Goal: Use online tool/utility: Utilize a website feature to perform a specific function

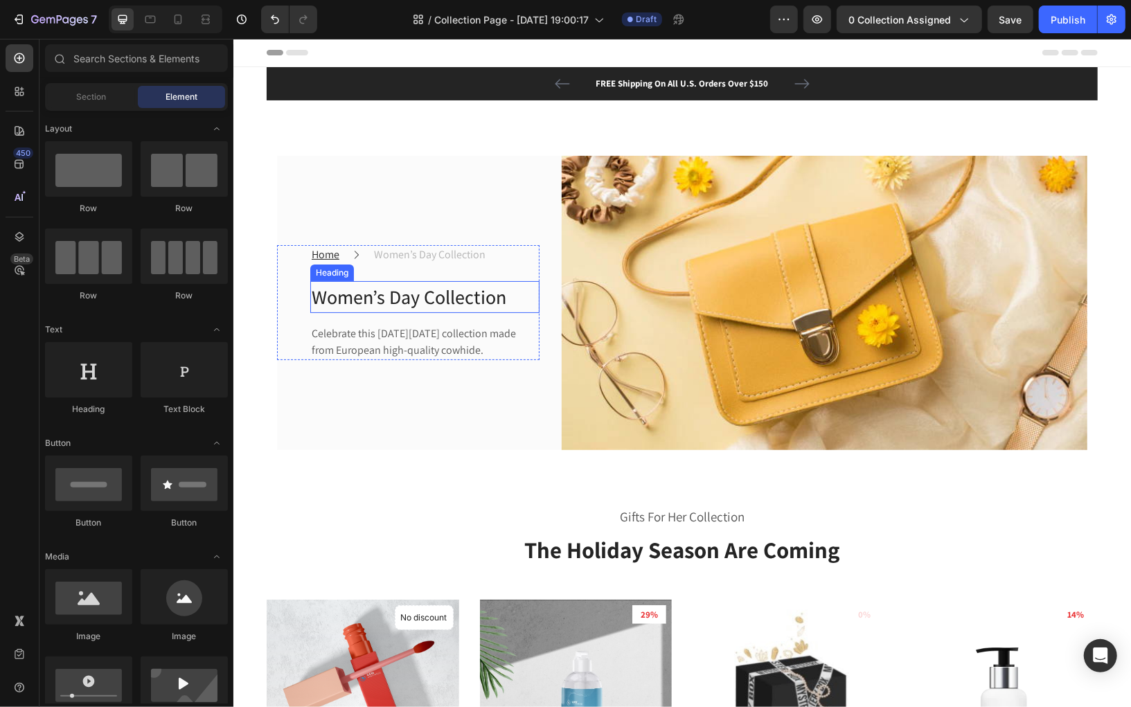
click at [447, 292] on p "Women’s Day Collection" at bounding box center [424, 296] width 226 height 29
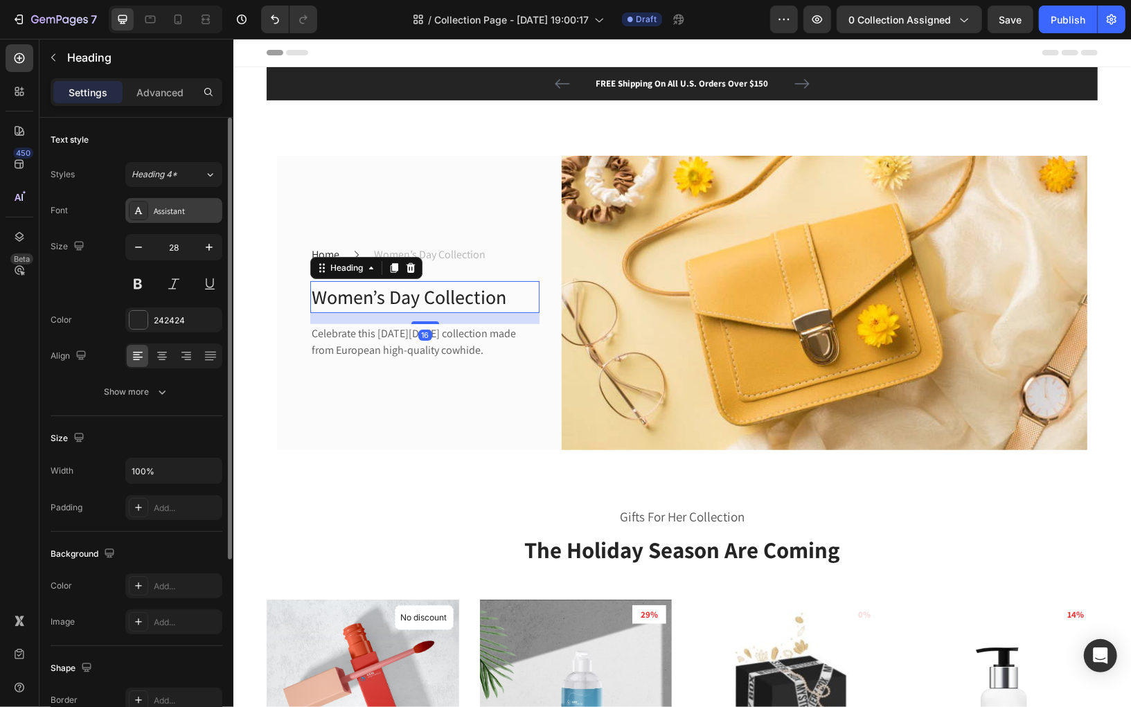
click at [201, 206] on div "Assistant" at bounding box center [186, 211] width 65 height 12
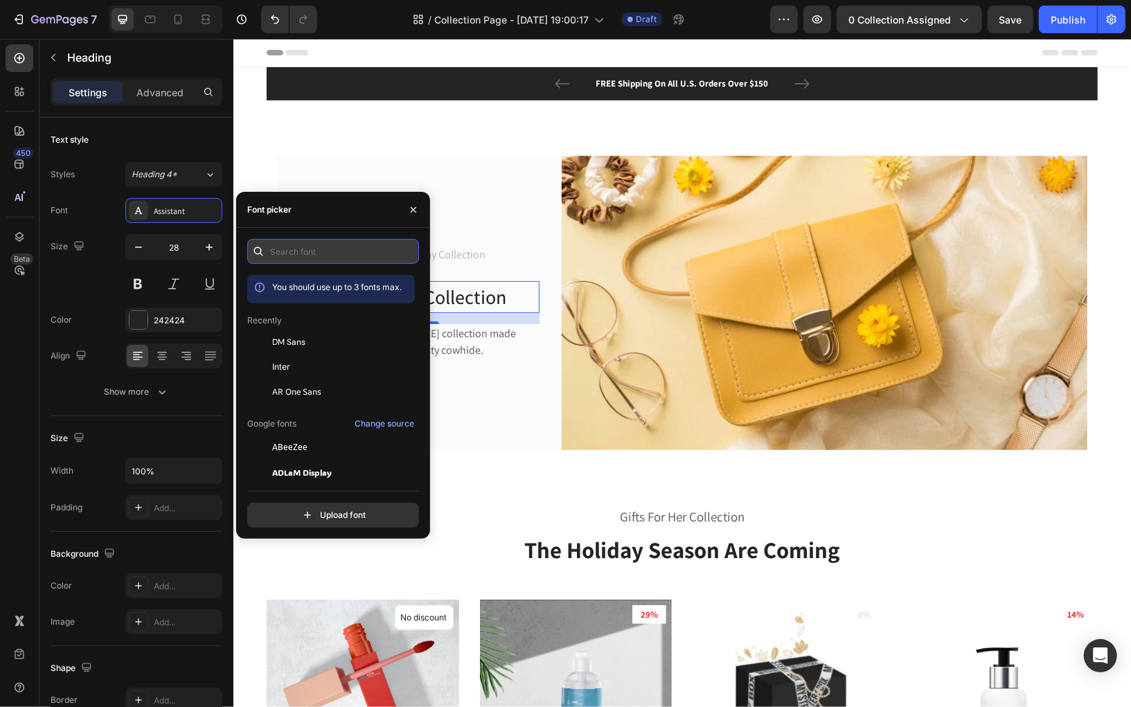
click at [339, 251] on input "text" at bounding box center [333, 251] width 172 height 25
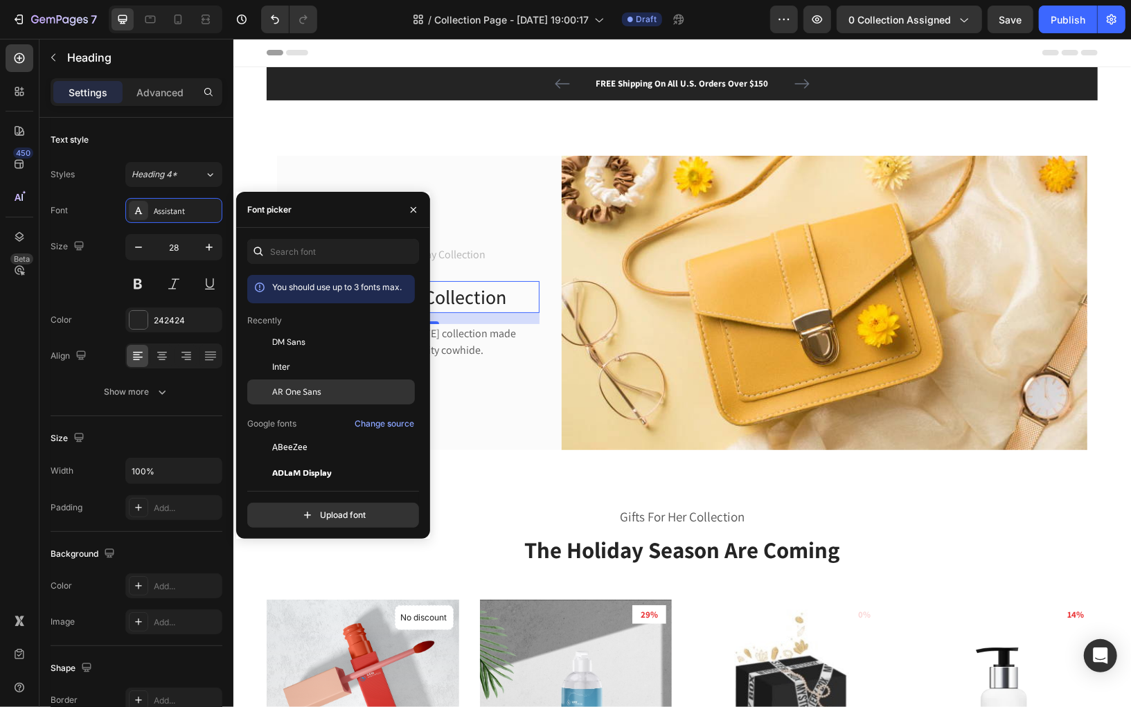
click at [316, 585] on div "AR One Sans" at bounding box center [331, 597] width 168 height 25
click at [295, 363] on div "Inter" at bounding box center [342, 367] width 140 height 12
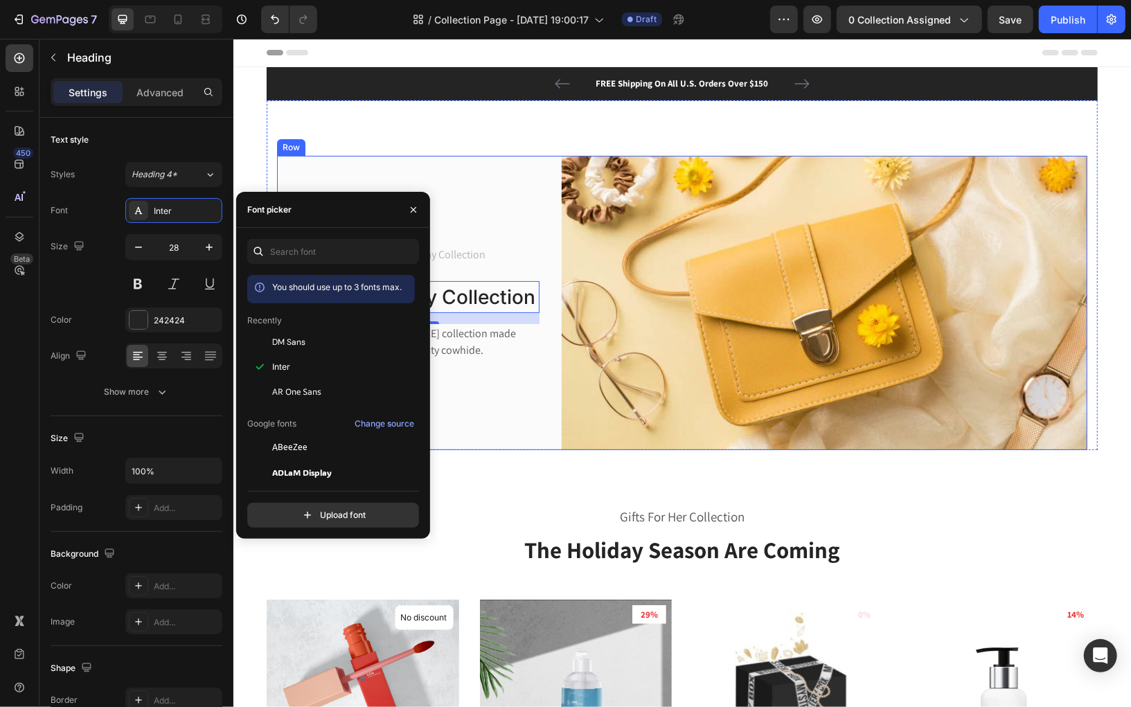
click at [528, 443] on div "Home Text block Icon Women’s Day Collection Text block Row Women’s Day Collecti…" at bounding box center [407, 302] width 263 height 295
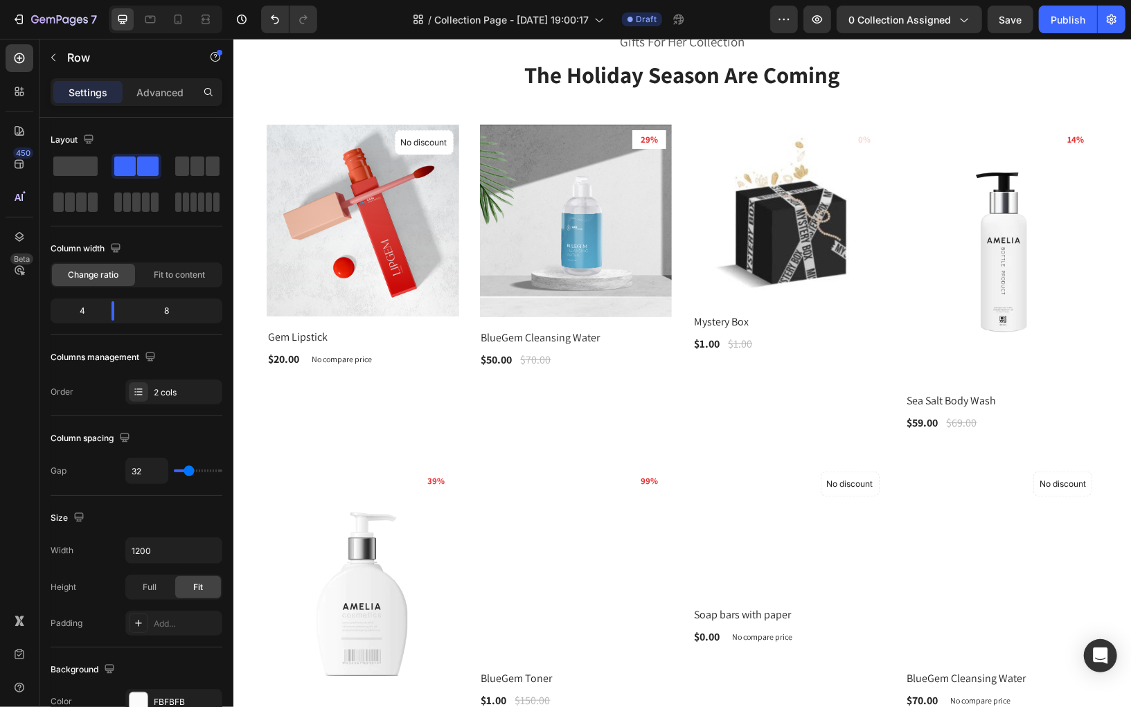
scroll to position [455, 0]
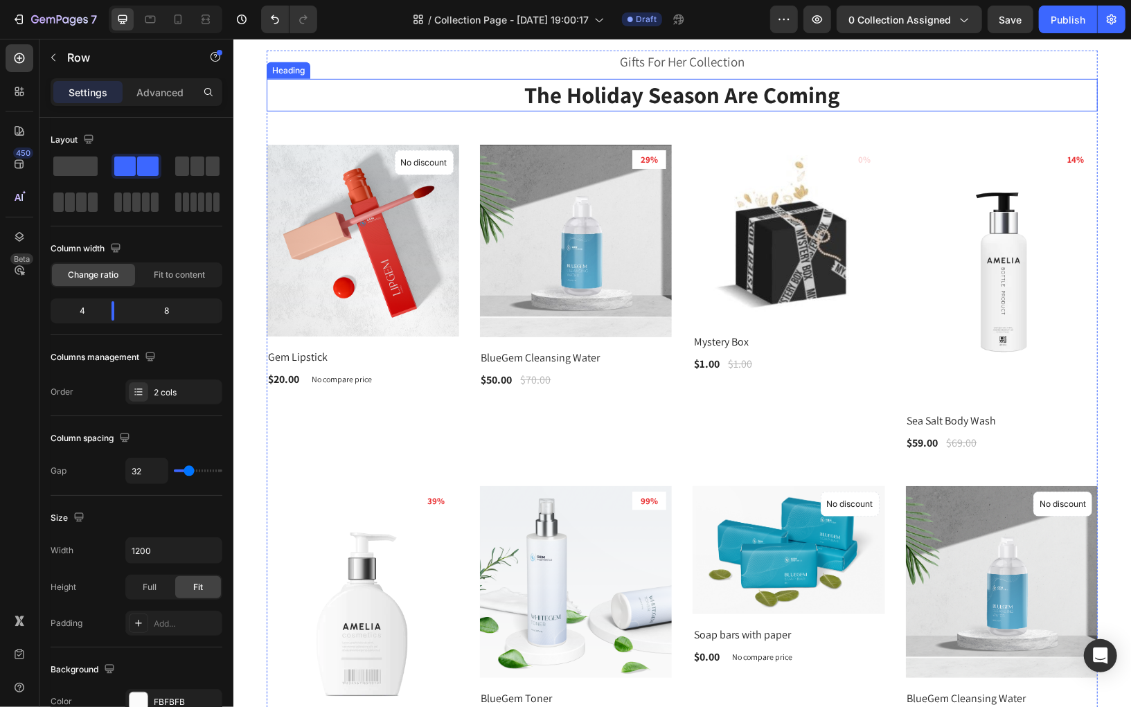
click at [605, 98] on p "The Holiday Season Are Coming" at bounding box center [681, 95] width 828 height 30
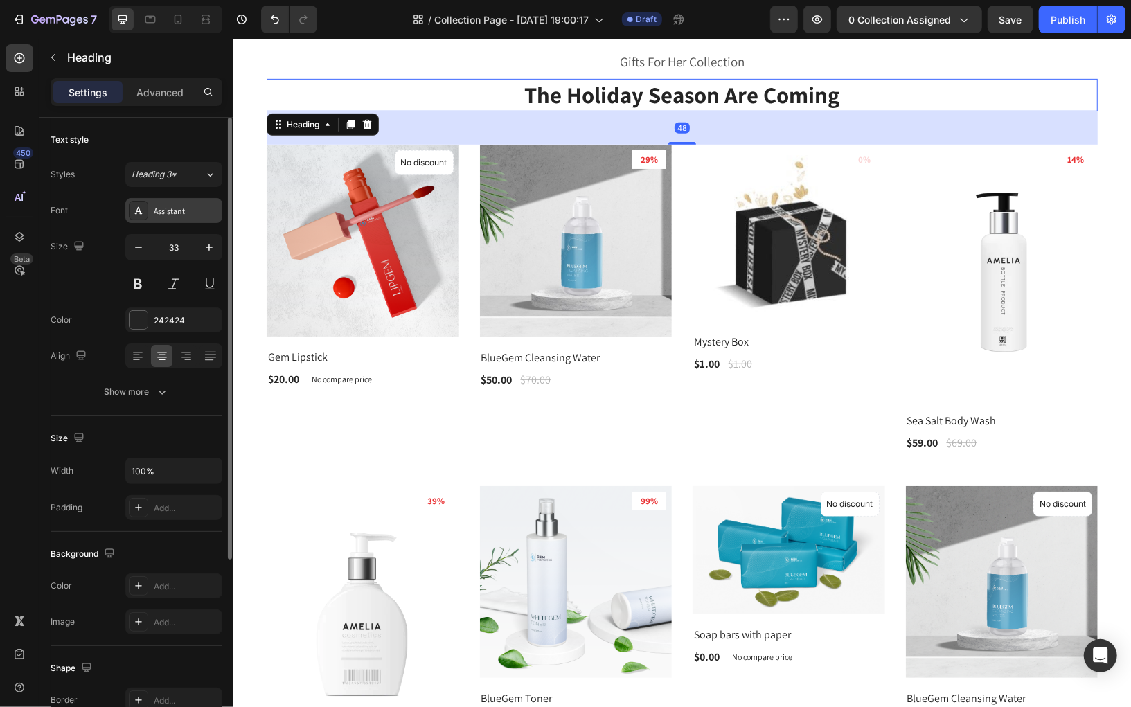
click at [202, 214] on div "Assistant" at bounding box center [186, 211] width 65 height 12
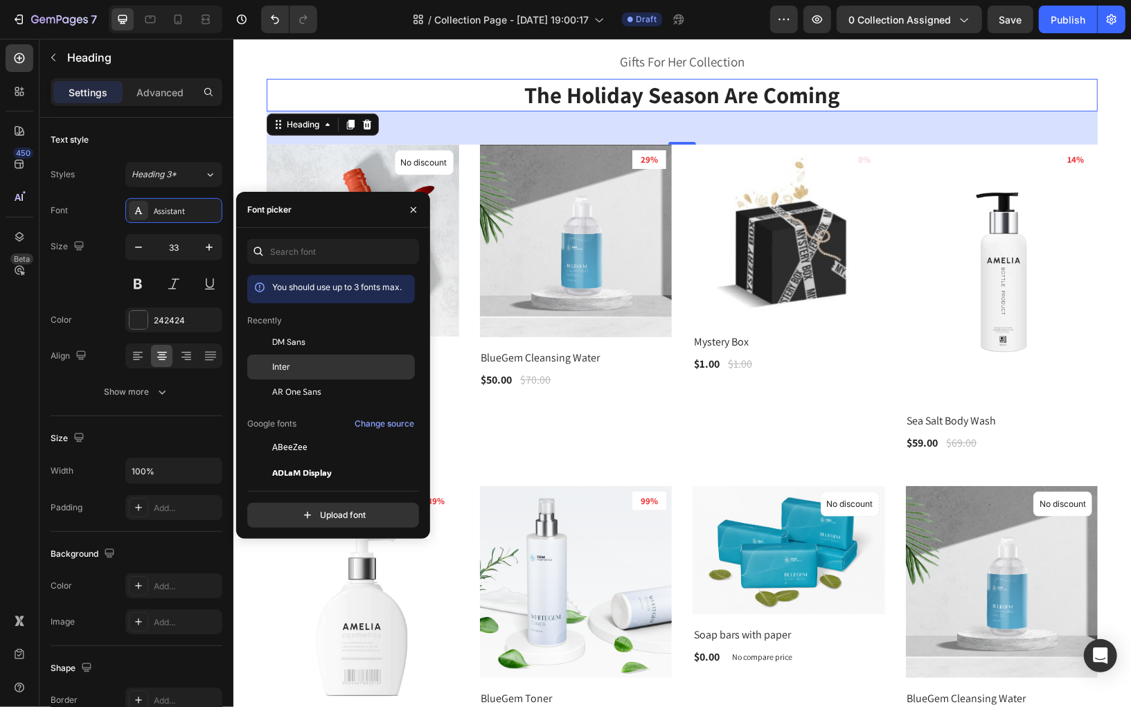
click at [294, 365] on div "Inter" at bounding box center [342, 367] width 140 height 12
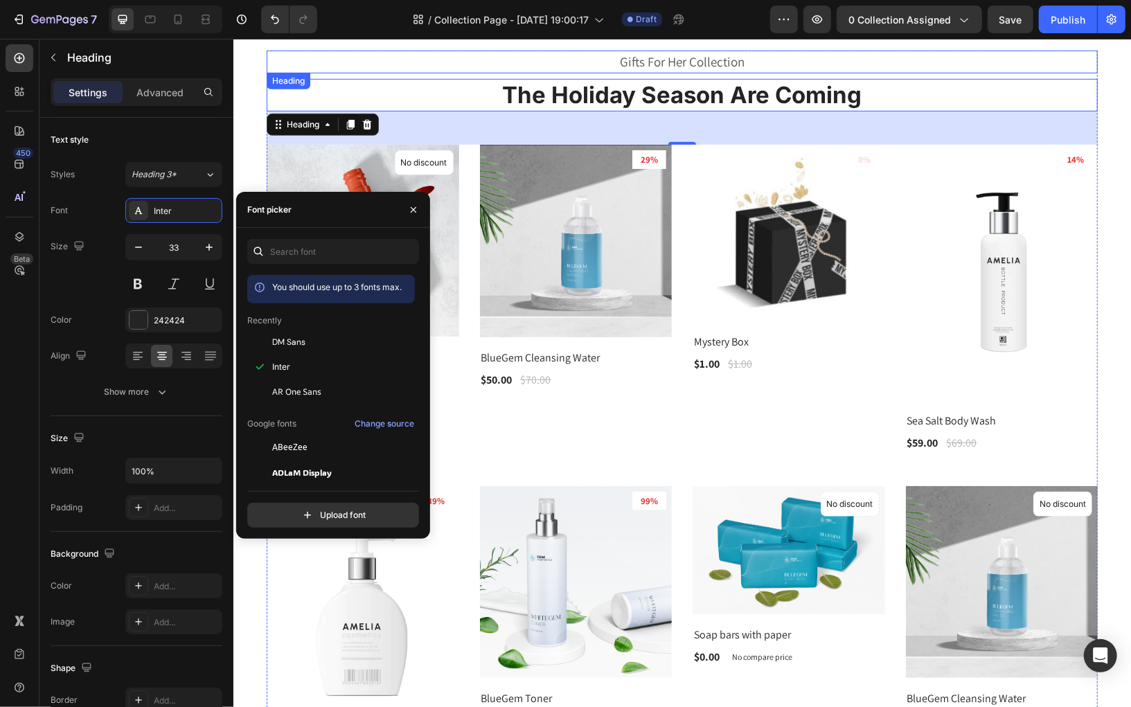
click at [650, 64] on p "Gifts For Her Collection" at bounding box center [681, 61] width 828 height 20
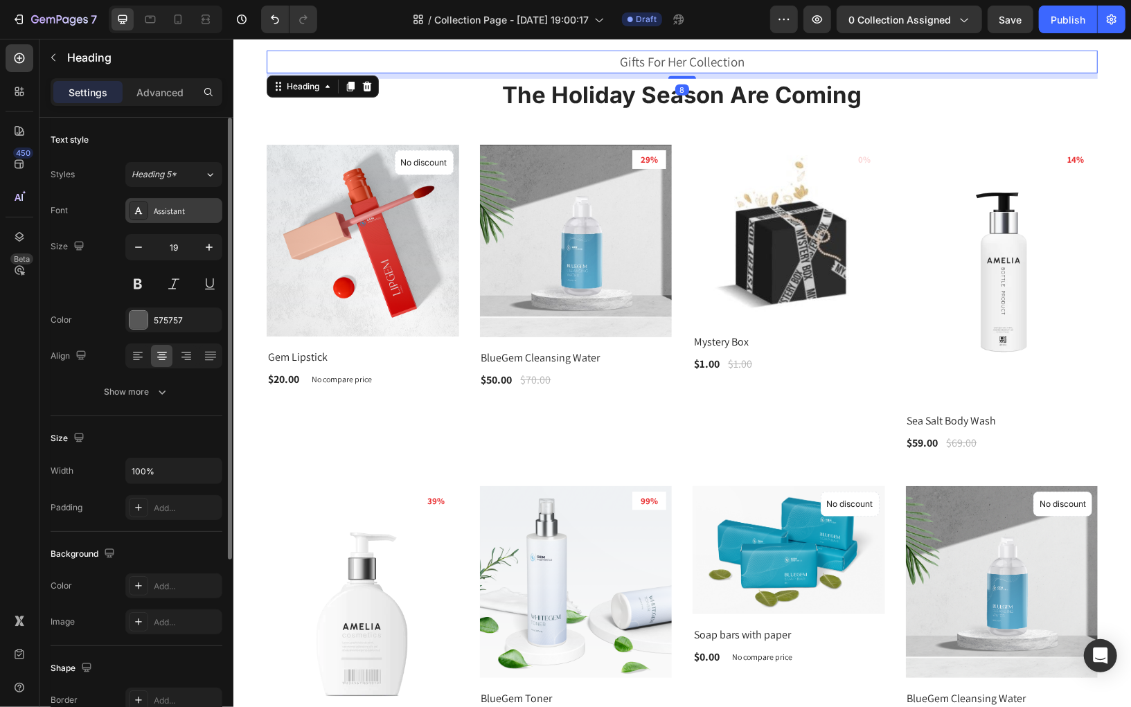
click at [206, 208] on div "Assistant" at bounding box center [186, 211] width 65 height 12
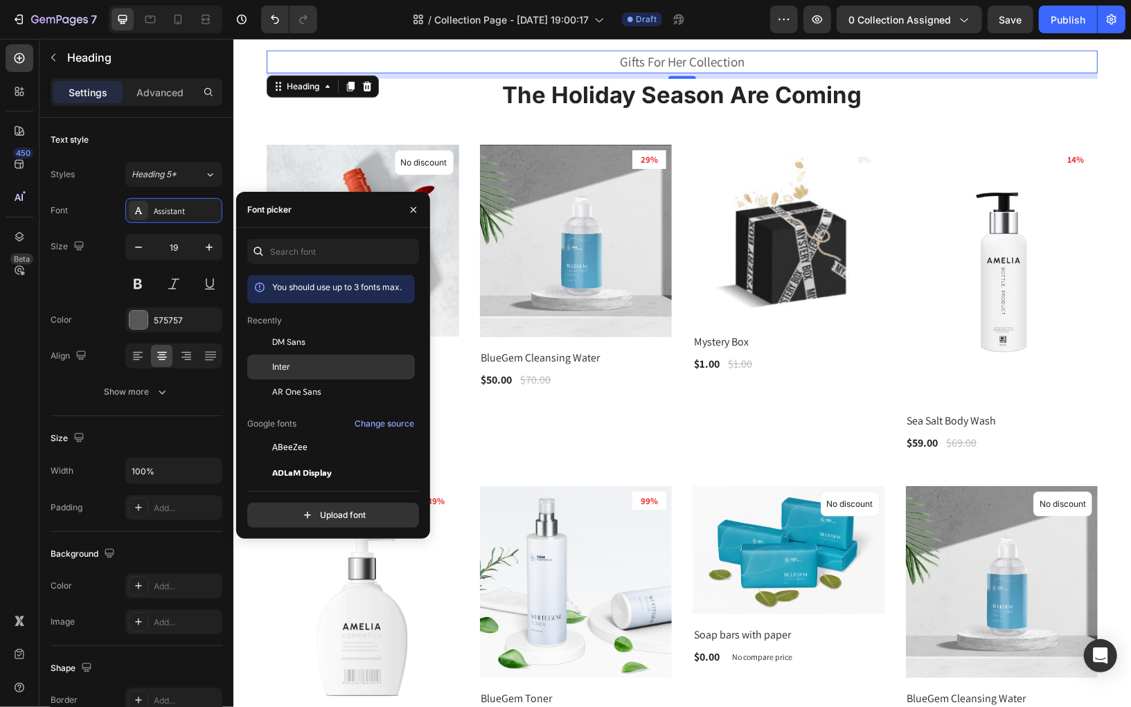
click at [290, 371] on div "Inter" at bounding box center [342, 367] width 140 height 12
click at [301, 343] on span "DM Sans" at bounding box center [288, 342] width 33 height 12
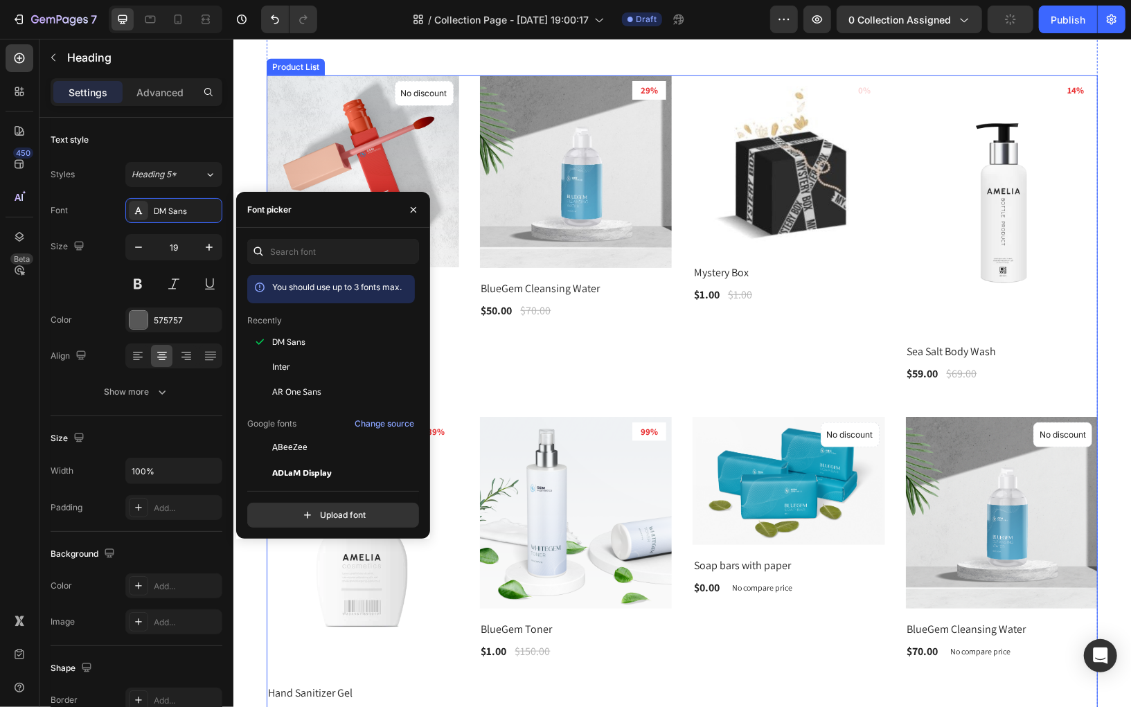
scroll to position [517, 0]
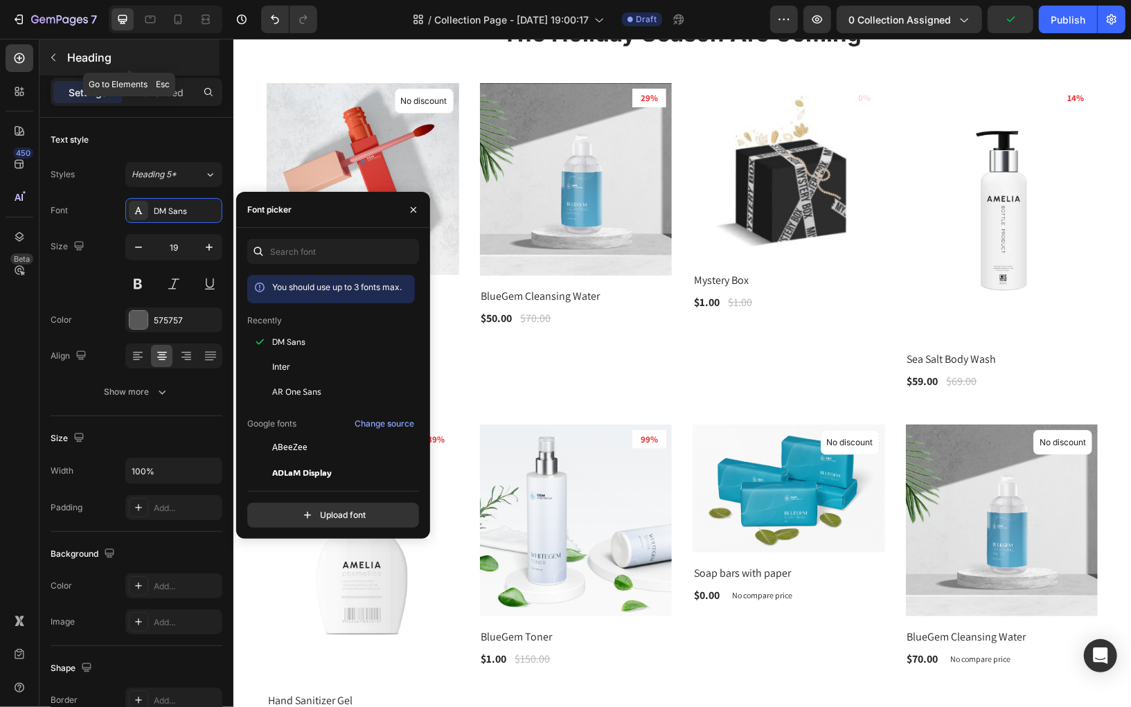
click at [55, 55] on icon "button" at bounding box center [53, 57] width 11 height 11
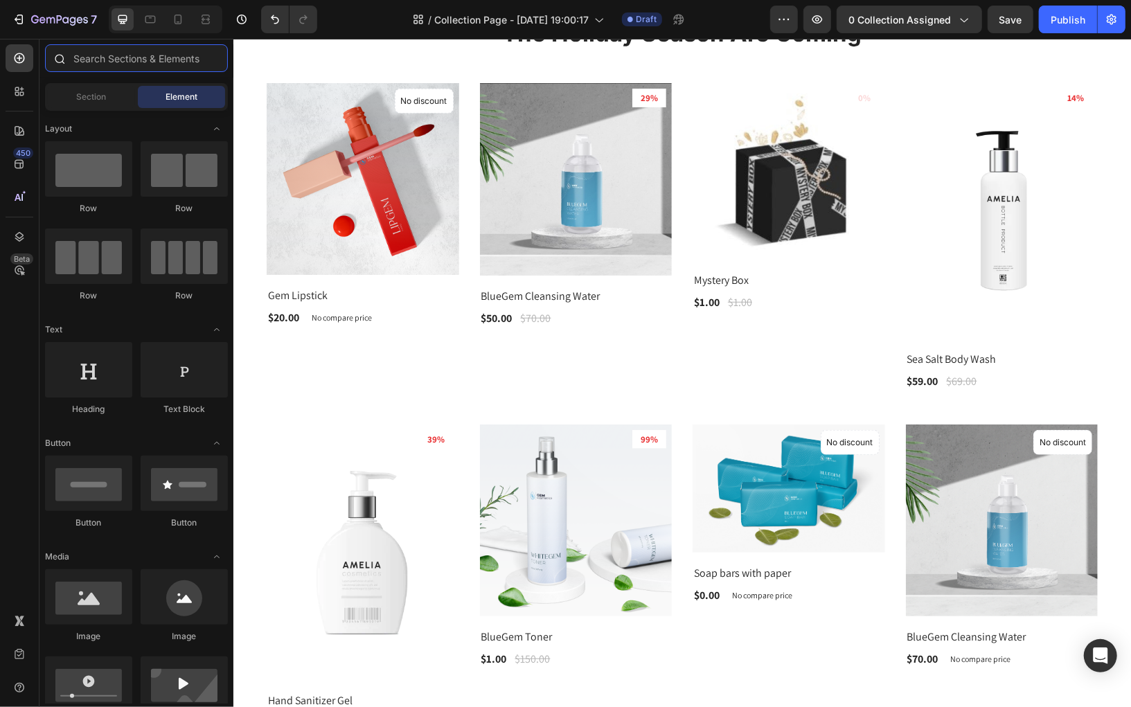
click at [104, 60] on input "text" at bounding box center [136, 58] width 183 height 28
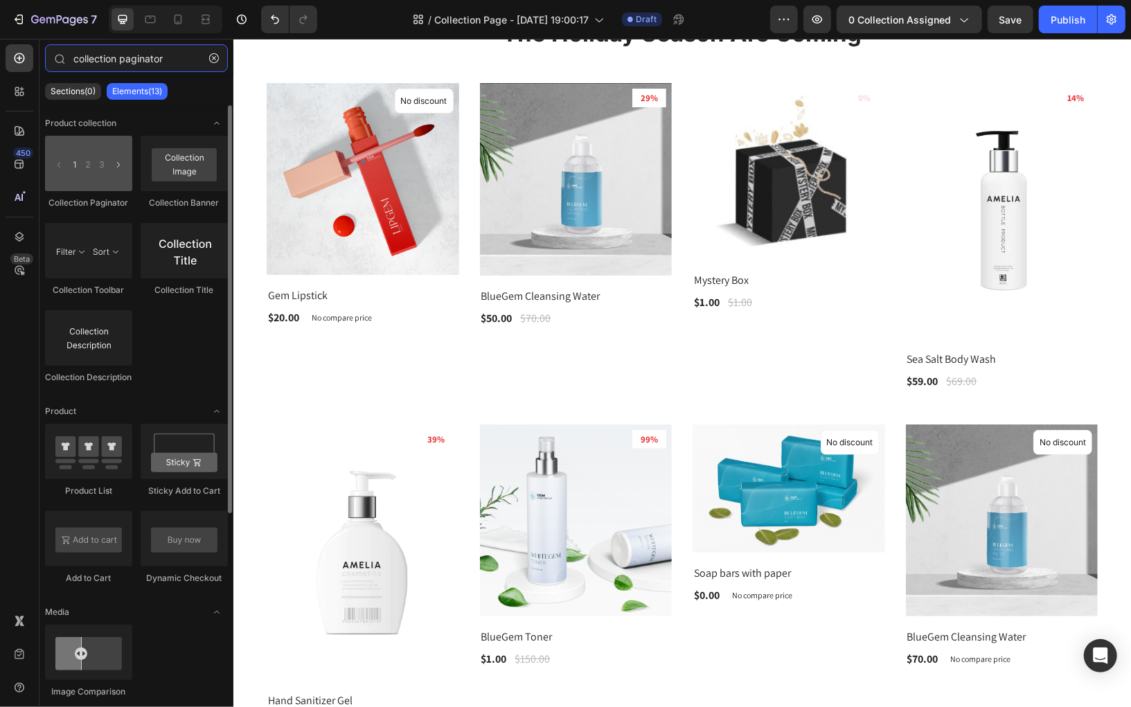
type input "collection paginator"
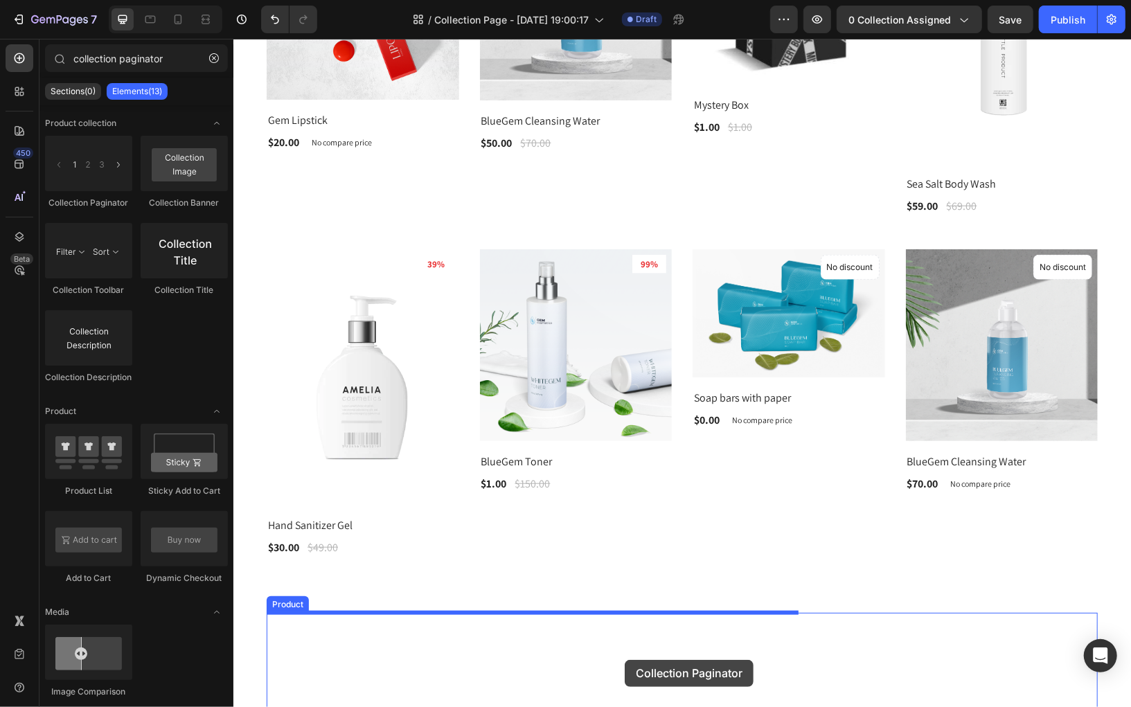
scroll to position [707, 0]
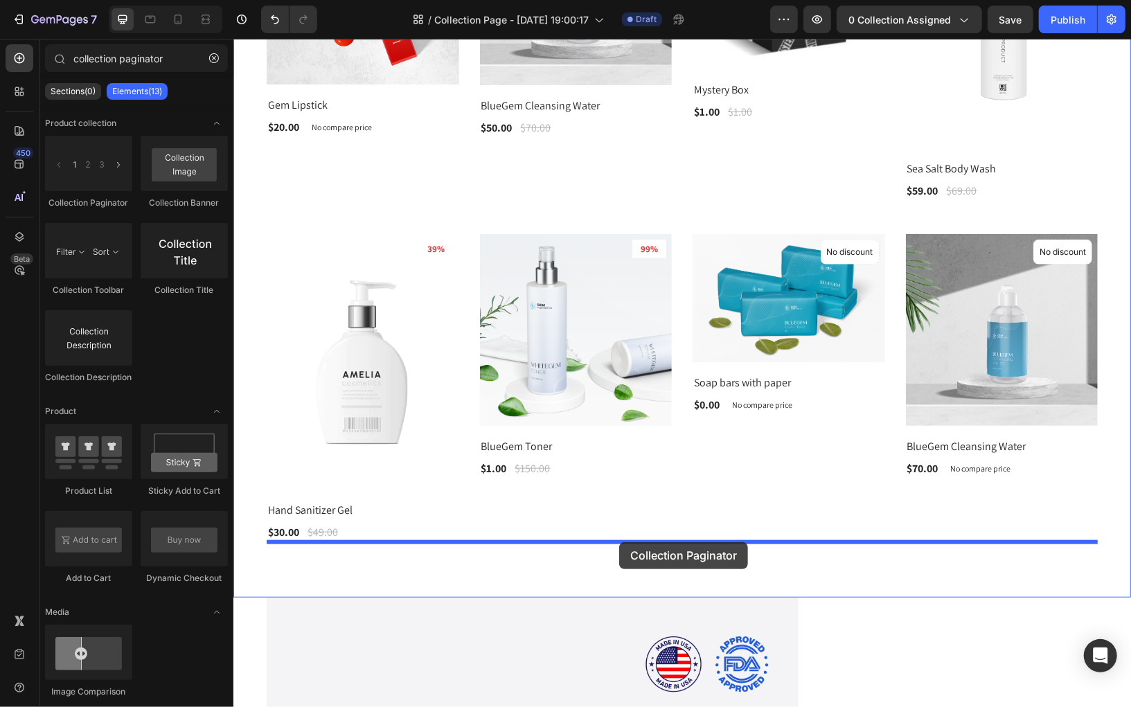
drag, startPoint x: 328, startPoint y: 210, endPoint x: 619, endPoint y: 542, distance: 441.2
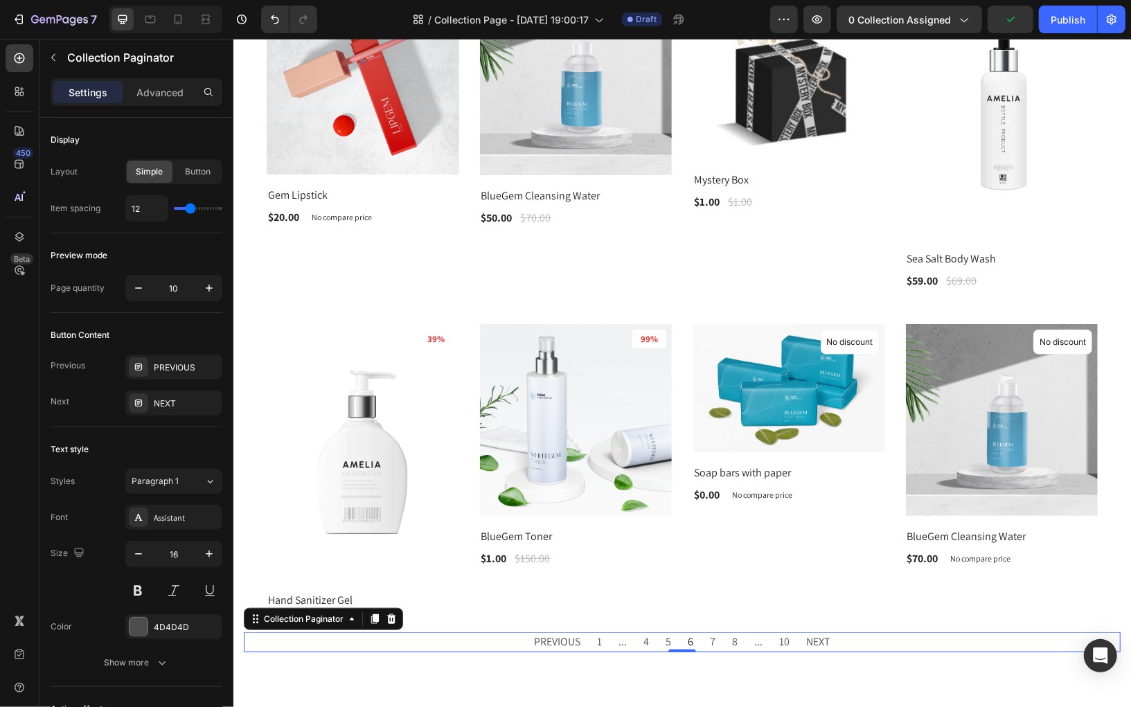
scroll to position [612, 0]
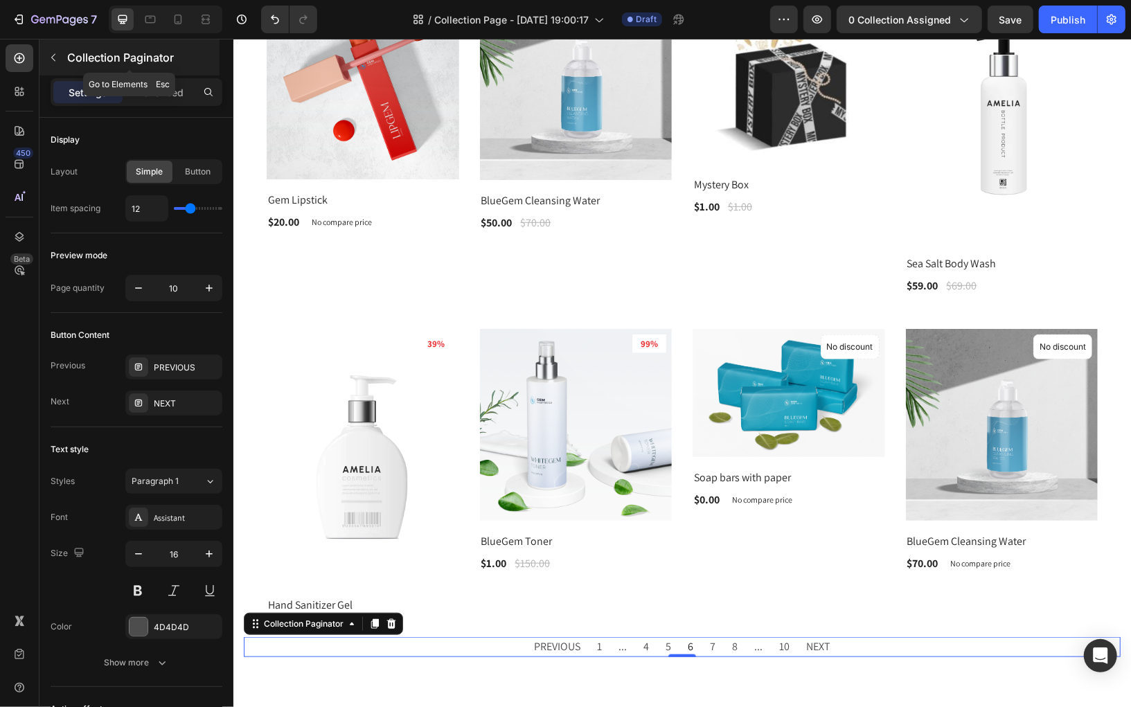
click at [55, 55] on icon "button" at bounding box center [53, 57] width 11 height 11
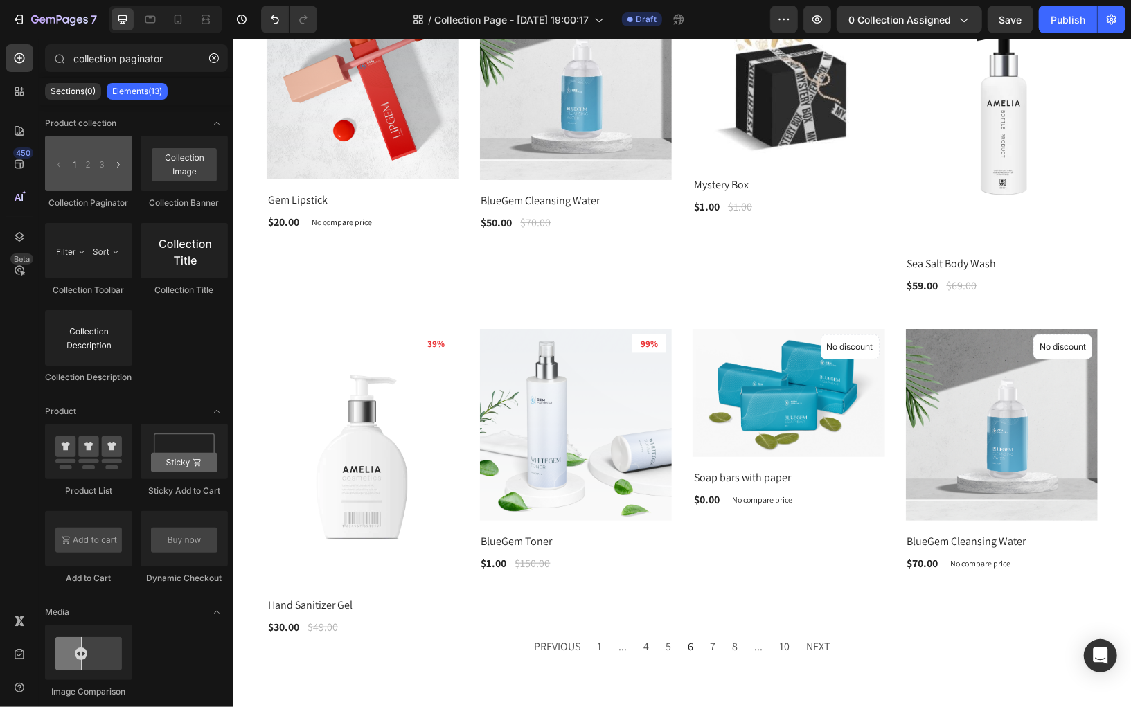
drag, startPoint x: 40, startPoint y: 132, endPoint x: 46, endPoint y: 139, distance: 9.3
click at [46, 139] on div "Product collection Collection Paginator Collection Banner Collection Toolbar Co…" at bounding box center [136, 529] width 194 height 849
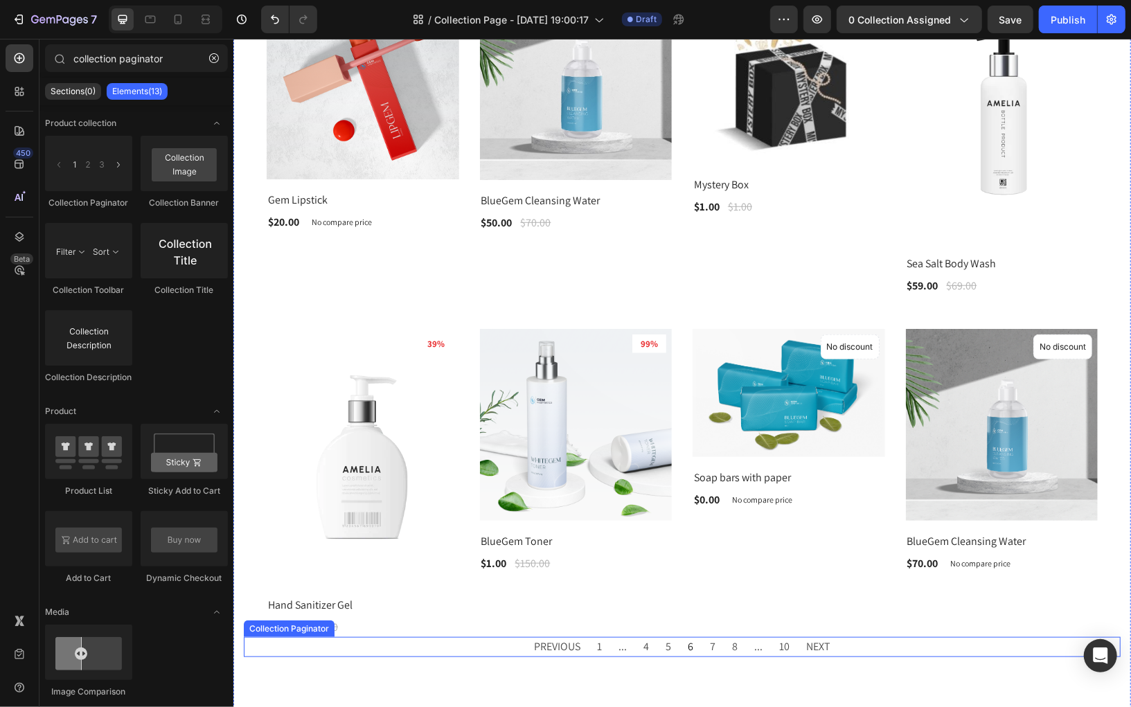
click at [496, 645] on div "PREVIOUS 1 ... 4 5 6 7 8 ... 10 NEXT" at bounding box center [681, 647] width 877 height 20
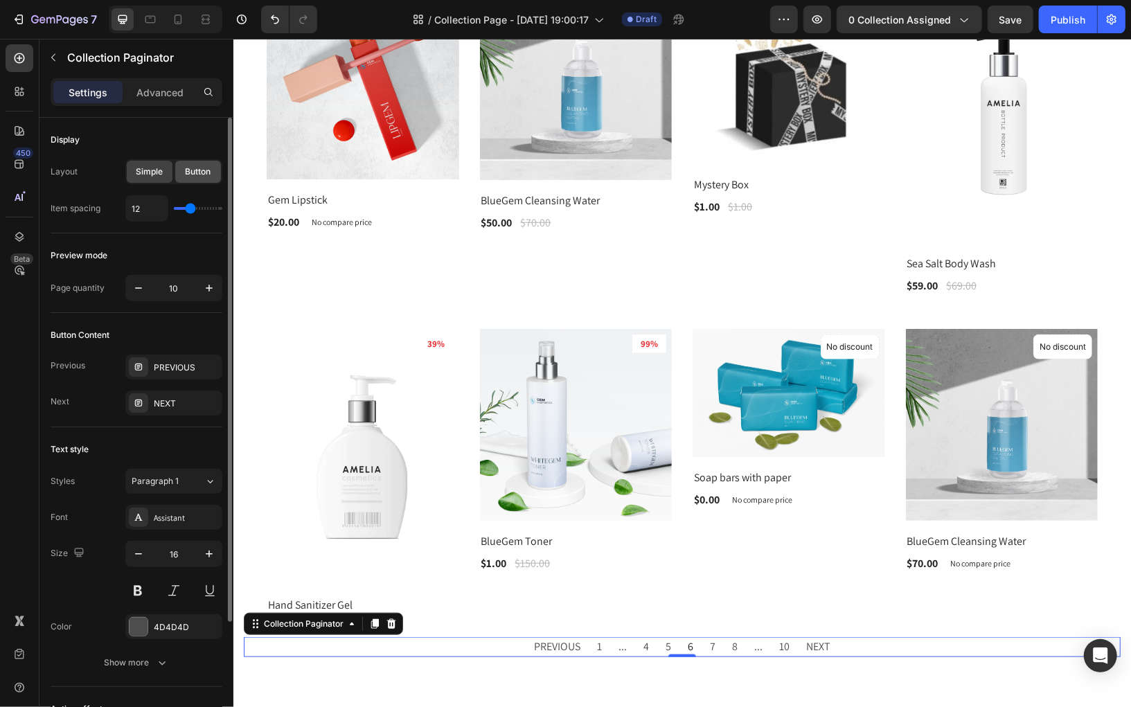
click at [193, 172] on span "Button" at bounding box center [199, 172] width 26 height 12
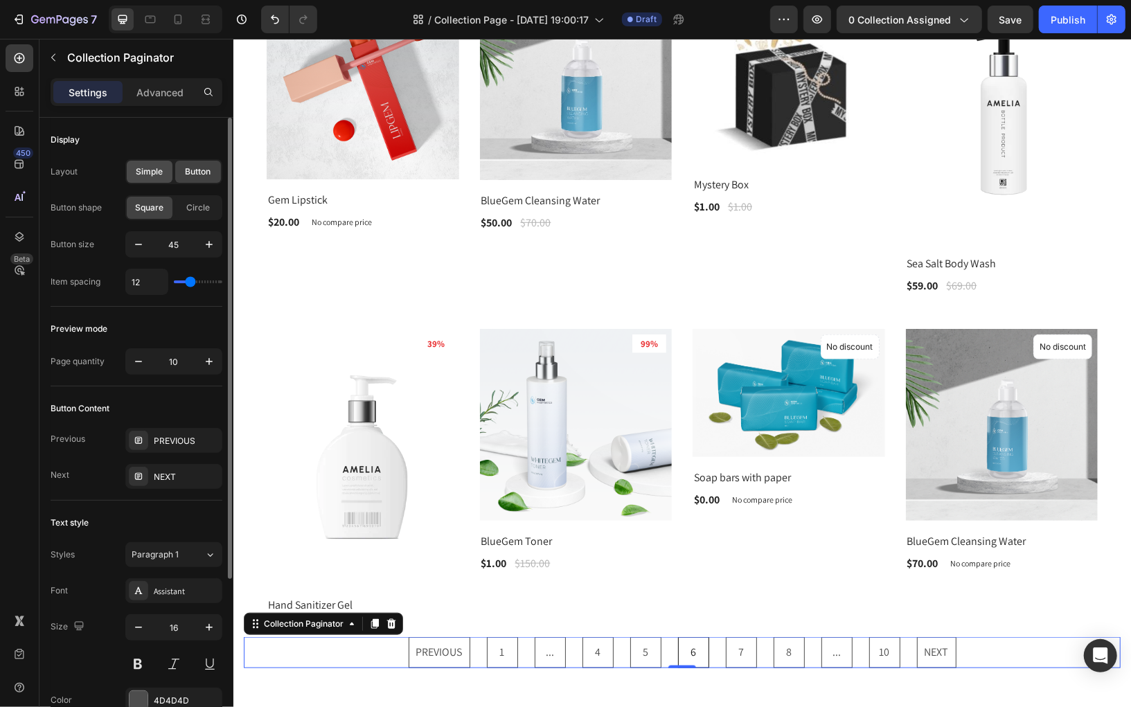
click at [147, 172] on span "Simple" at bounding box center [149, 172] width 27 height 12
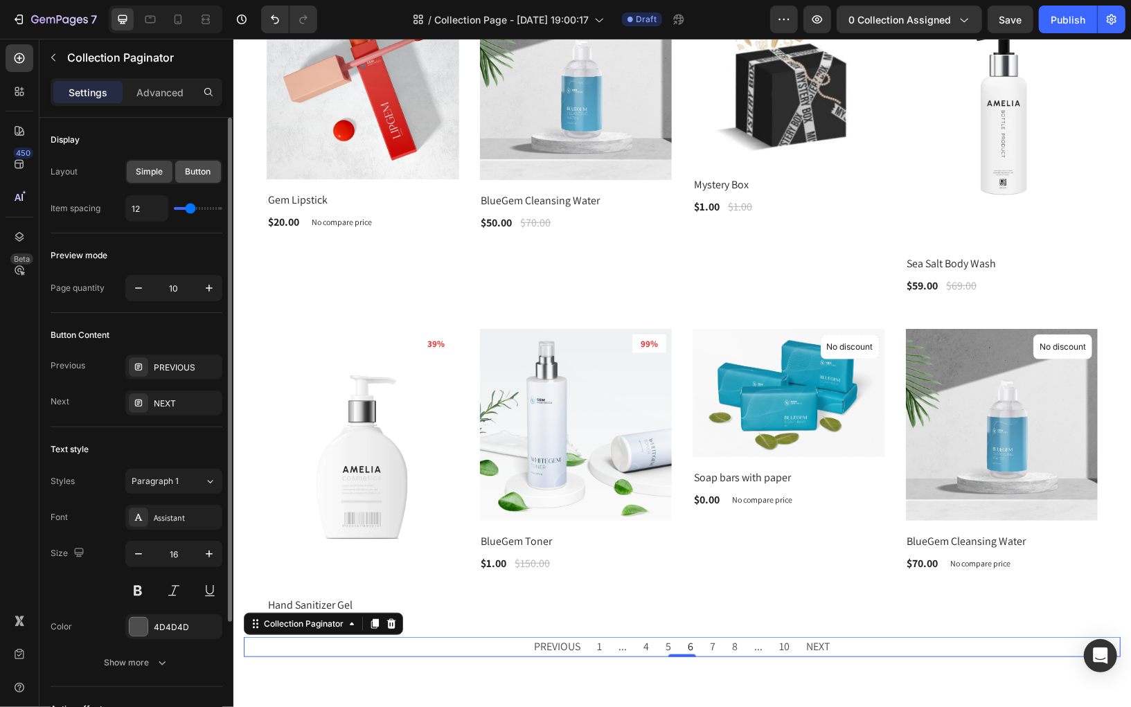
click at [195, 168] on span "Button" at bounding box center [199, 172] width 26 height 12
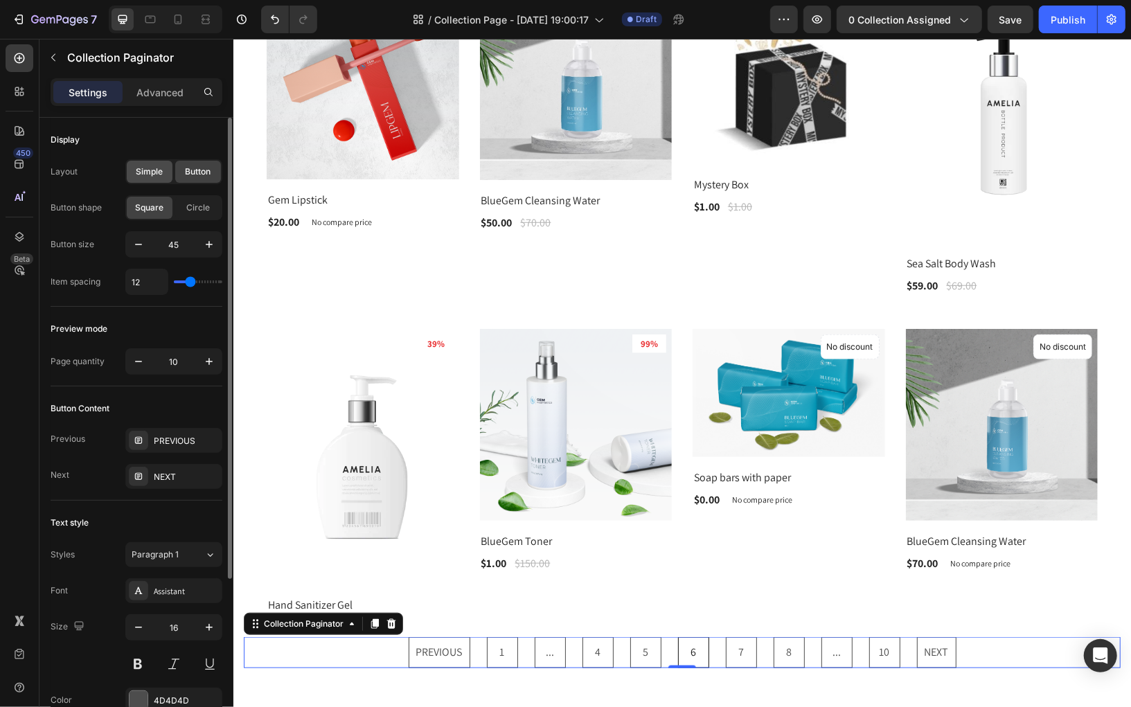
click at [148, 177] on span "Simple" at bounding box center [149, 172] width 27 height 12
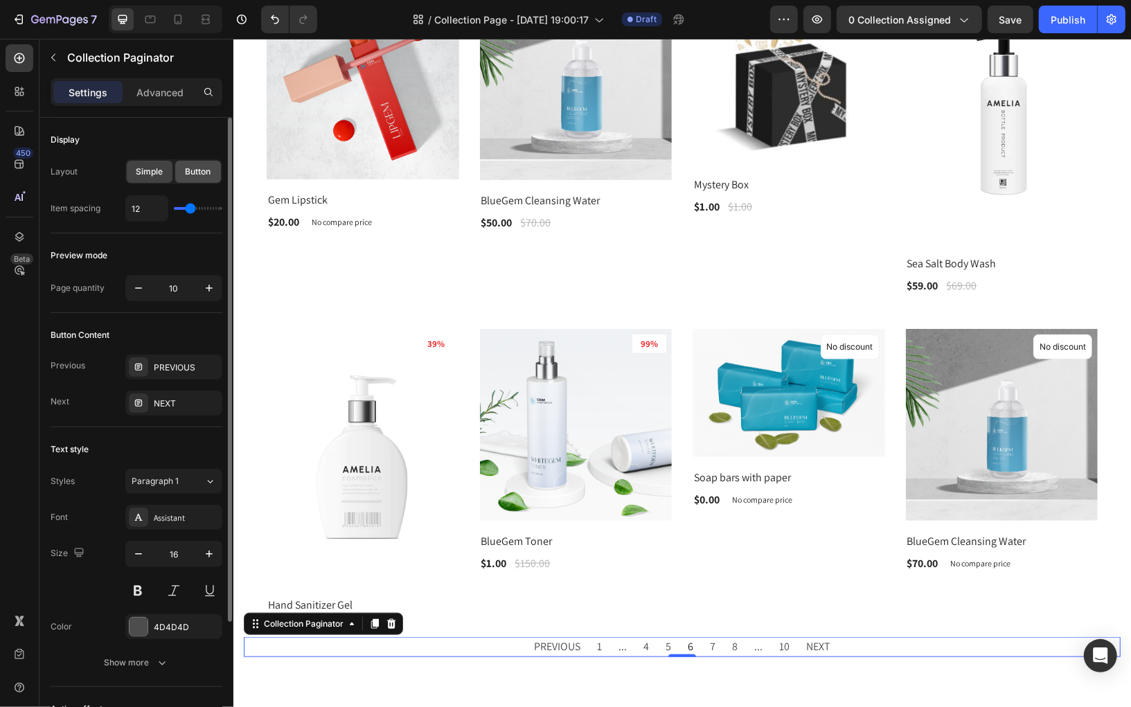
click at [204, 169] on span "Button" at bounding box center [199, 172] width 26 height 12
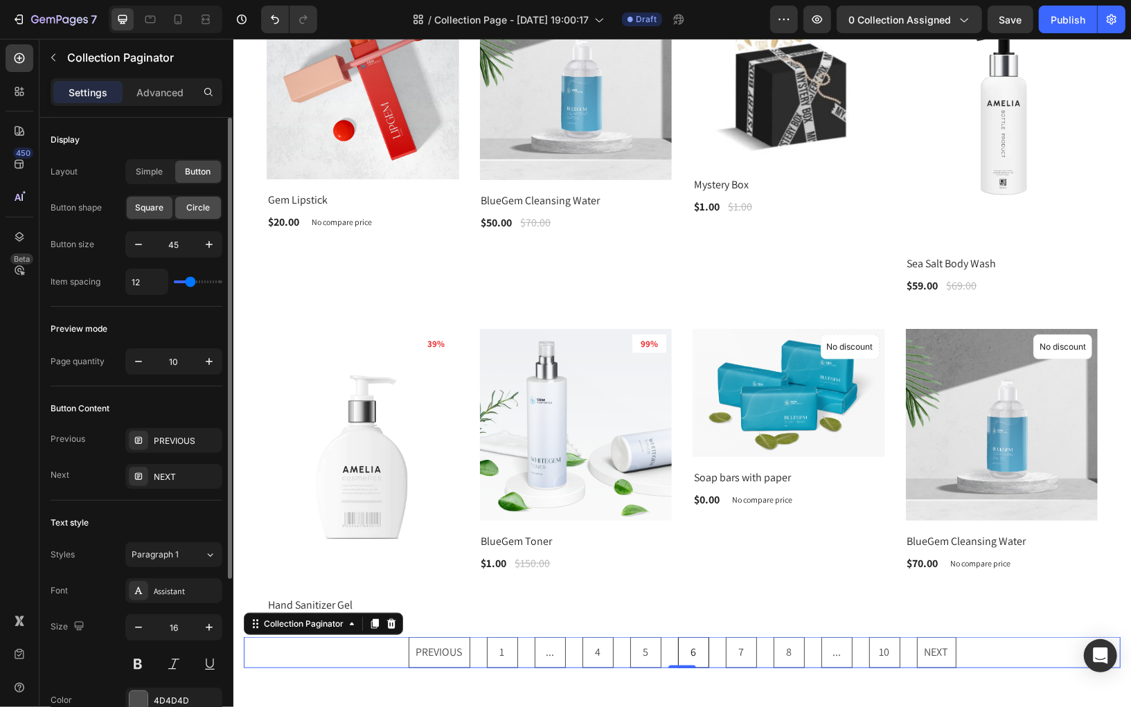
click at [193, 208] on span "Circle" at bounding box center [198, 208] width 24 height 12
click at [203, 239] on icon "button" at bounding box center [209, 245] width 14 height 14
click at [141, 244] on icon "button" at bounding box center [139, 245] width 14 height 14
type input "45"
type input "11"
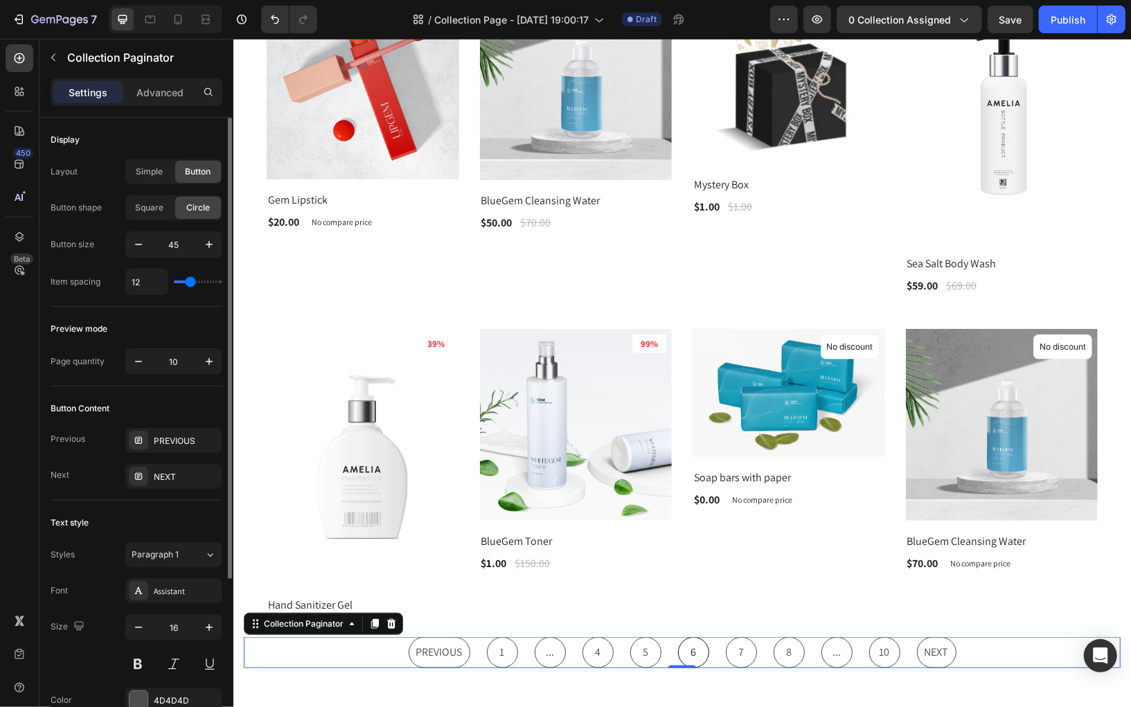
type input "11"
type input "15"
type input "16"
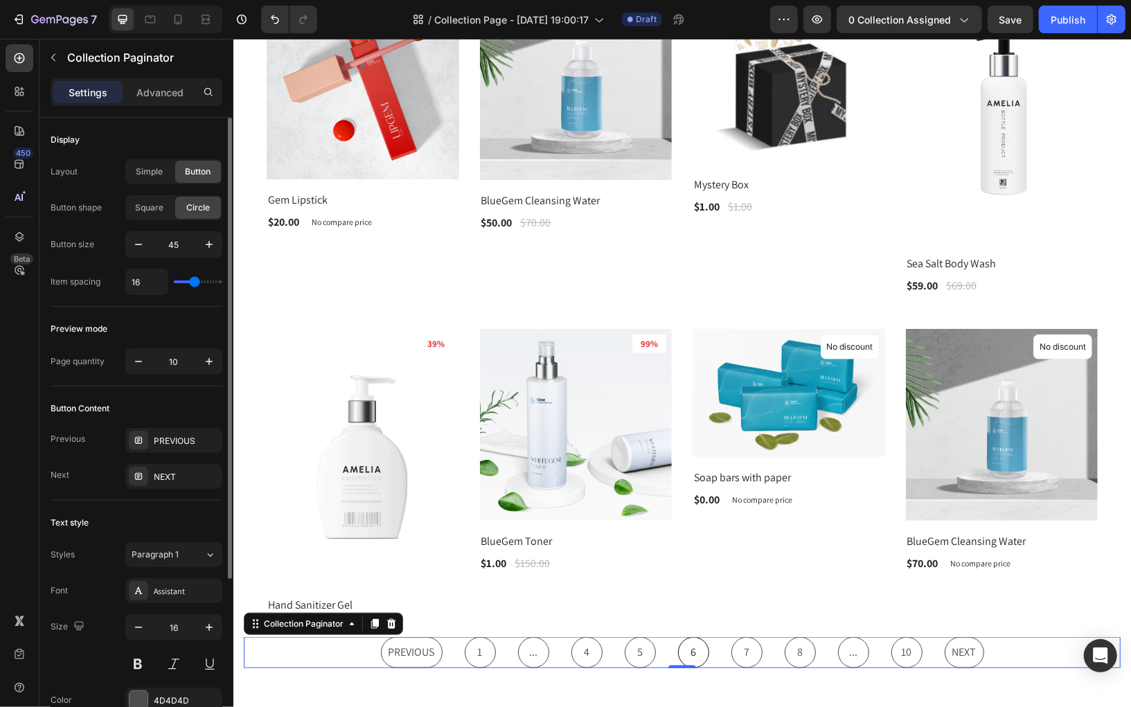
type input "17"
type input "18"
type input "19"
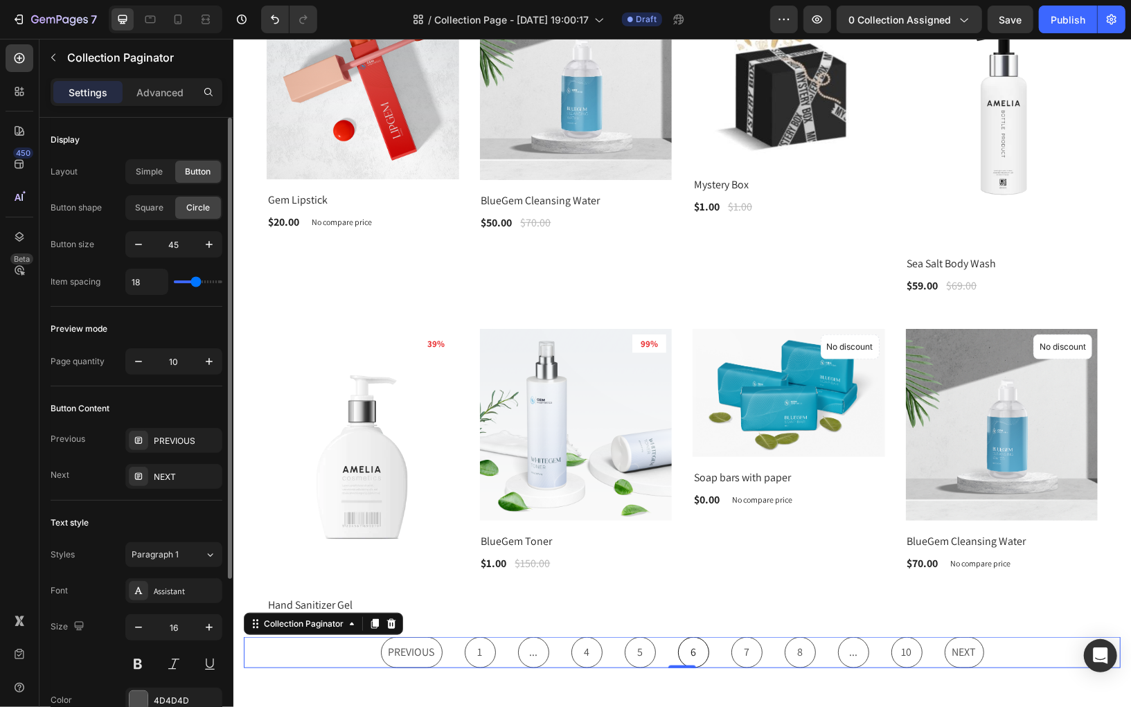
type input "19"
type input "20"
type input "21"
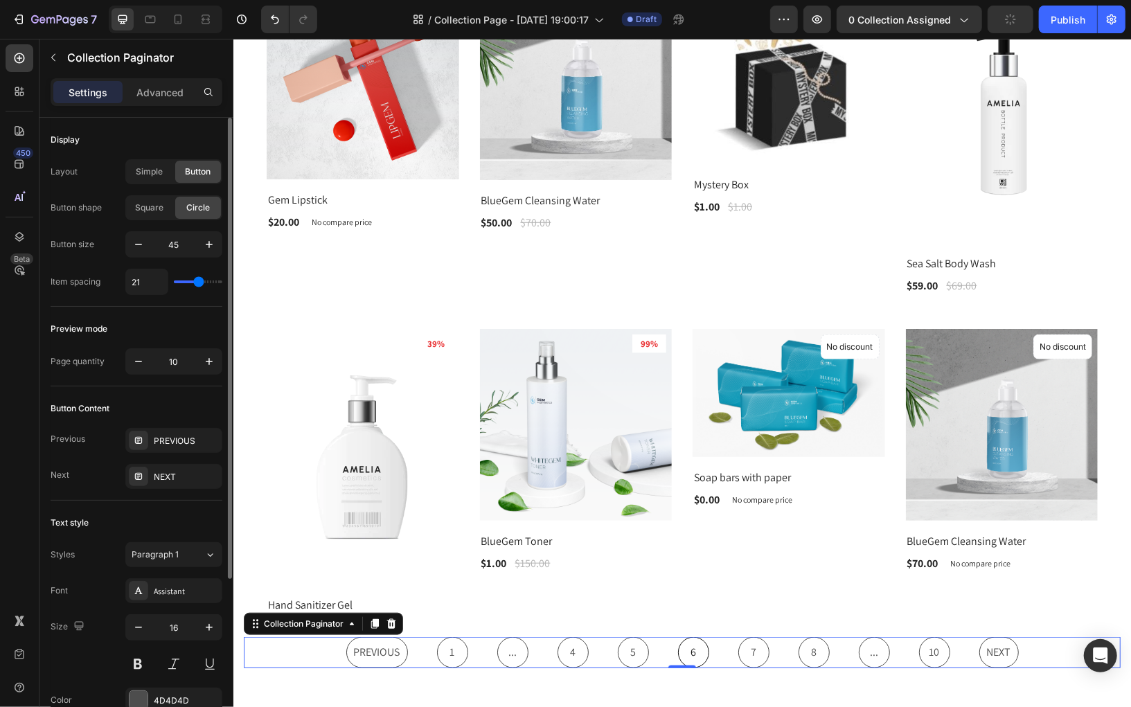
type input "20"
type input "19"
type input "18"
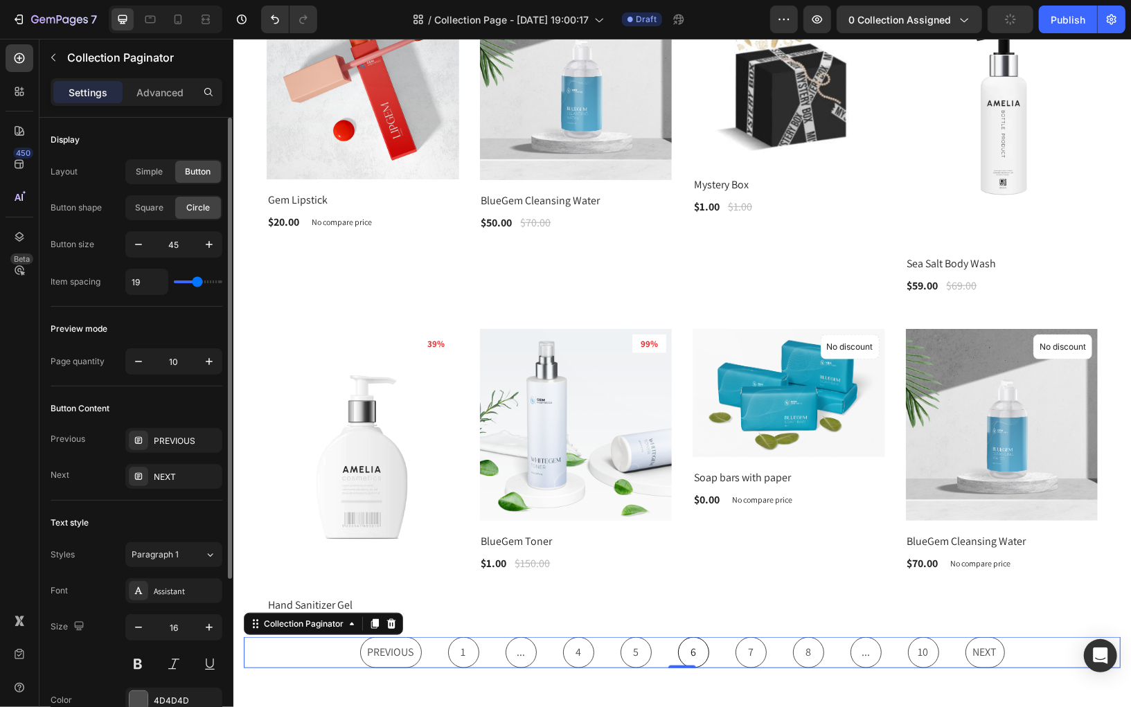
type input "18"
type input "17"
type input "16"
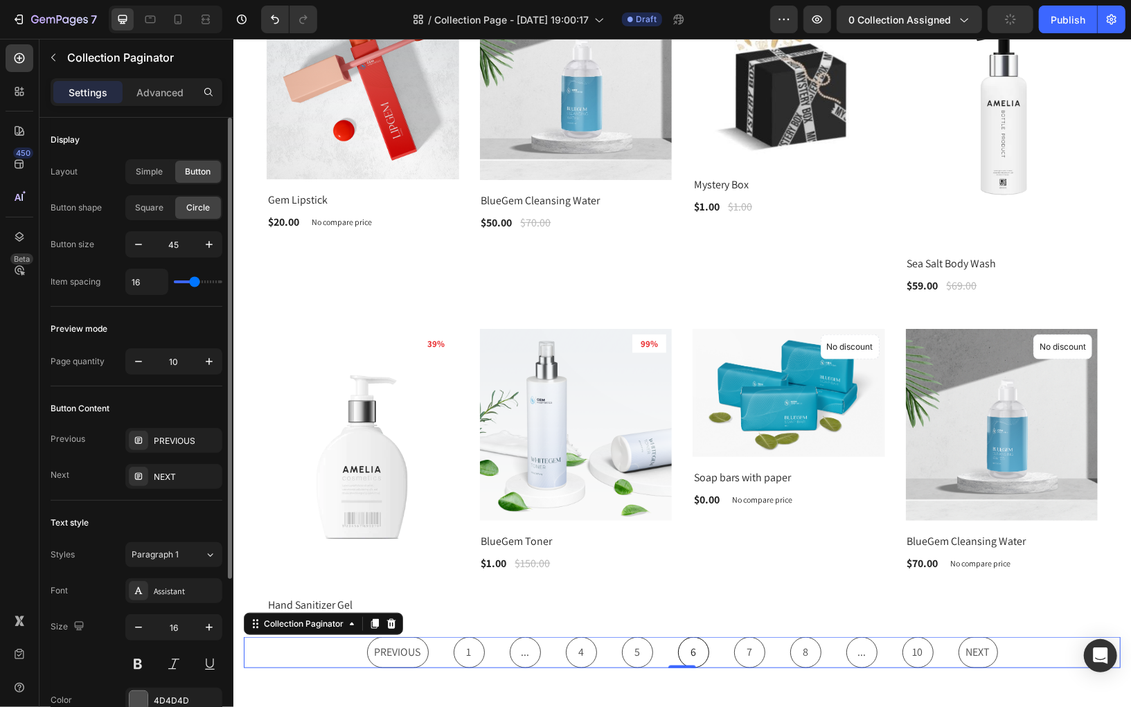
type input "15"
type input "14"
click at [193, 281] on input "range" at bounding box center [198, 282] width 48 height 3
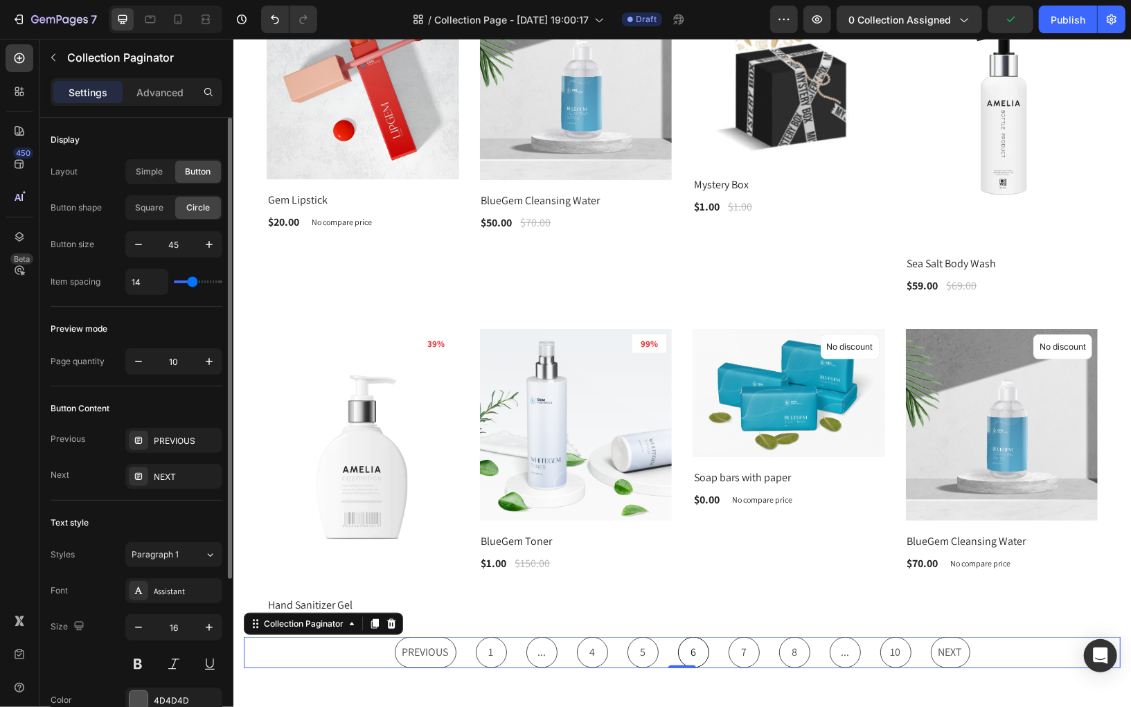
click at [192, 134] on div "Display" at bounding box center [137, 140] width 172 height 22
click at [143, 166] on span "Simple" at bounding box center [149, 172] width 27 height 12
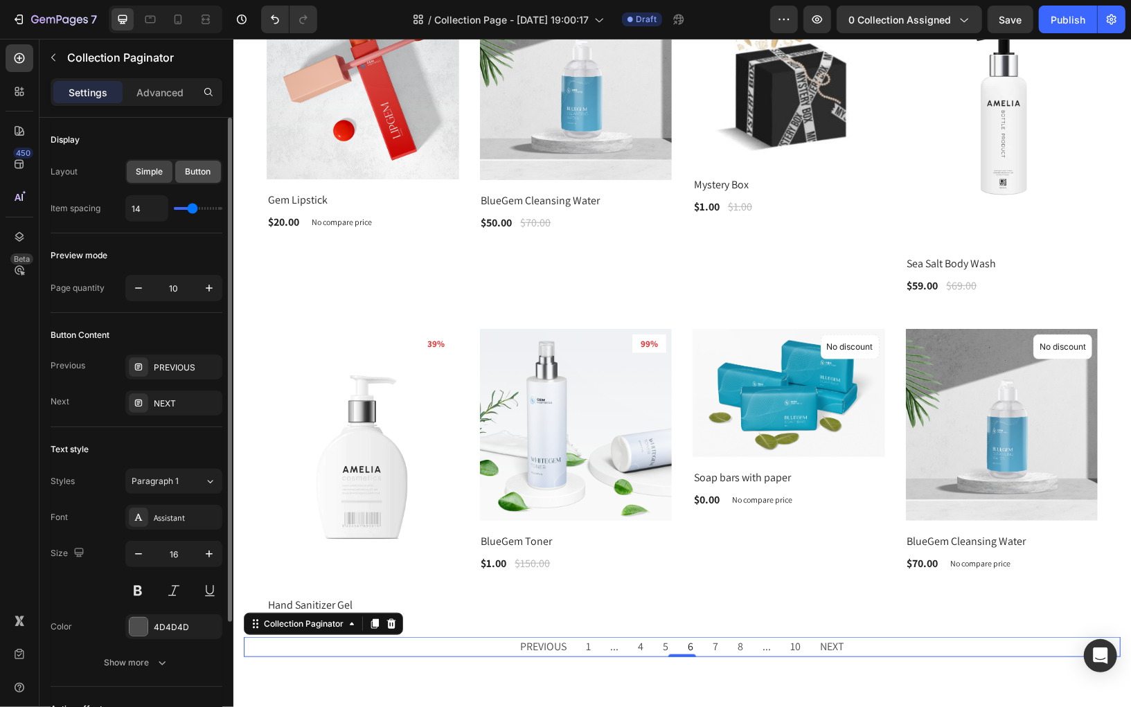
click at [199, 166] on span "Button" at bounding box center [199, 172] width 26 height 12
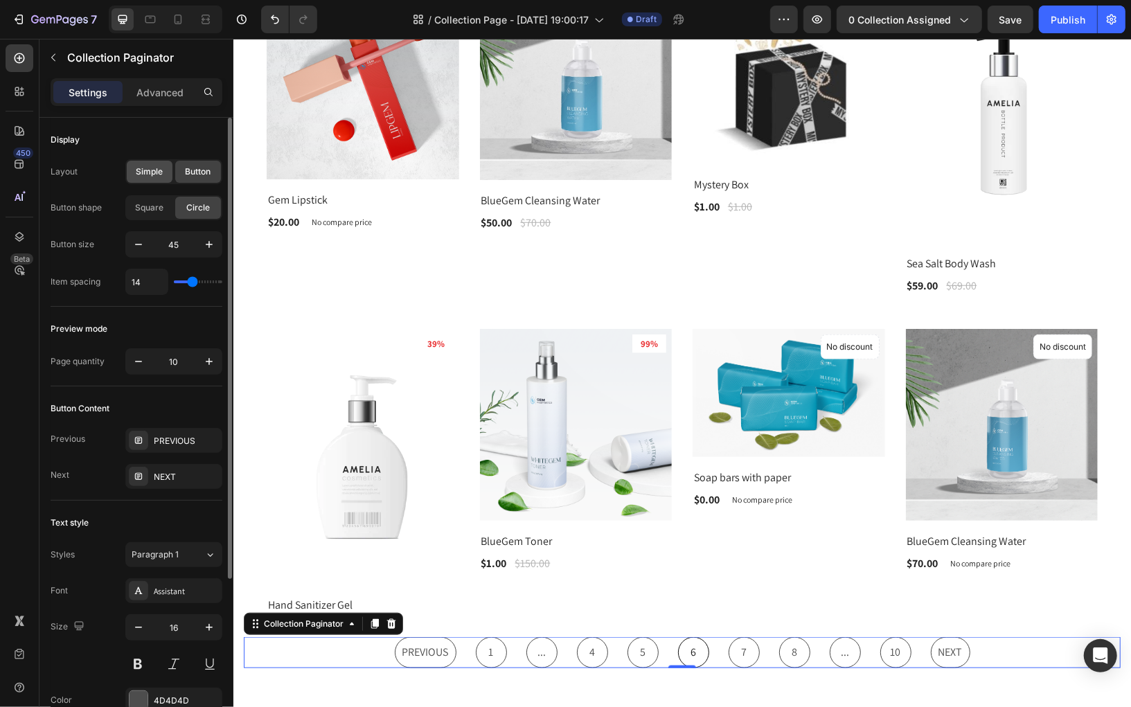
click at [152, 167] on span "Simple" at bounding box center [149, 172] width 27 height 12
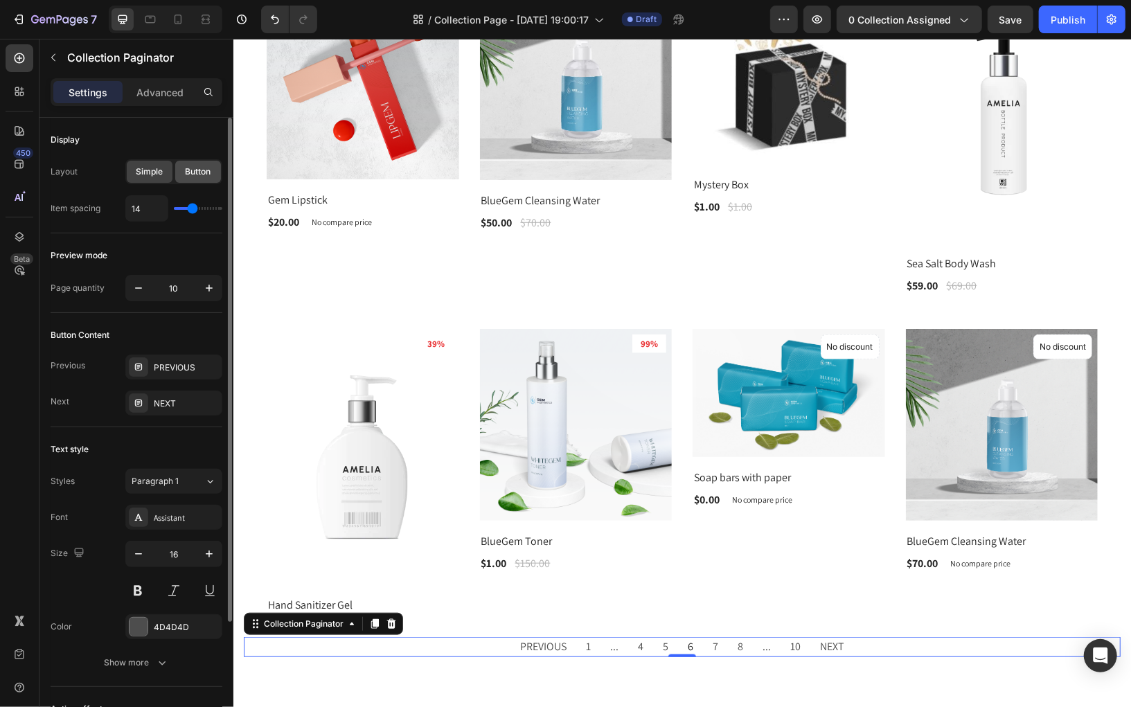
click at [193, 177] on span "Button" at bounding box center [199, 172] width 26 height 12
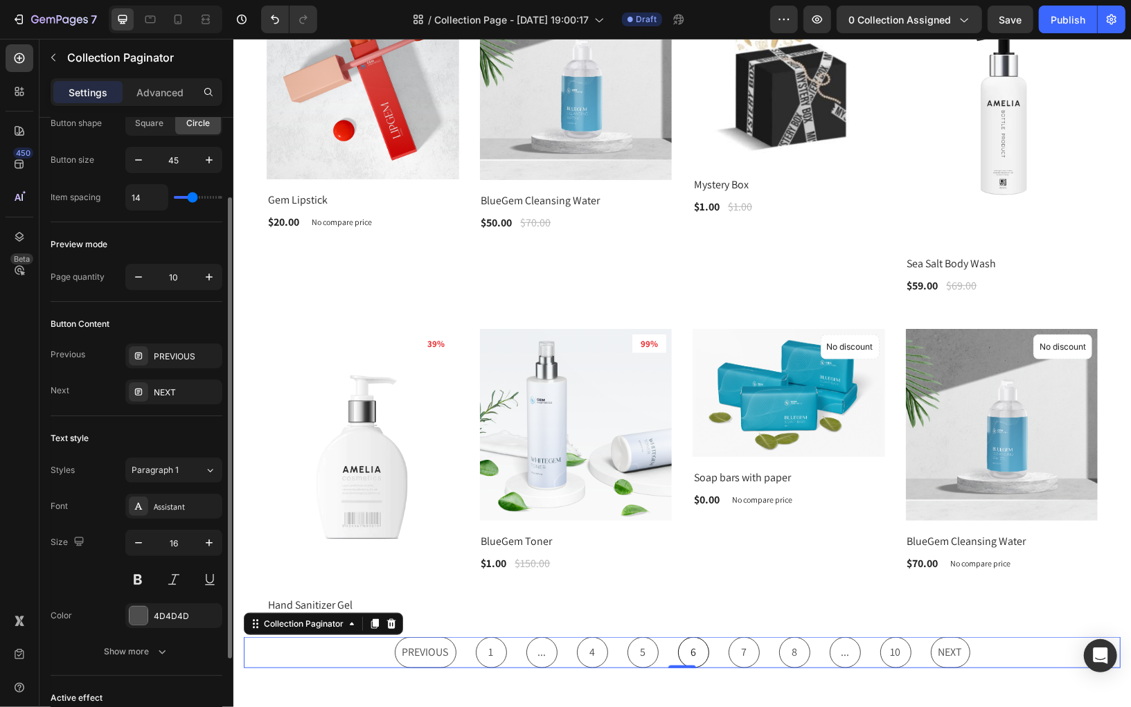
scroll to position [125, 0]
